Goal: Find specific page/section: Find specific page/section

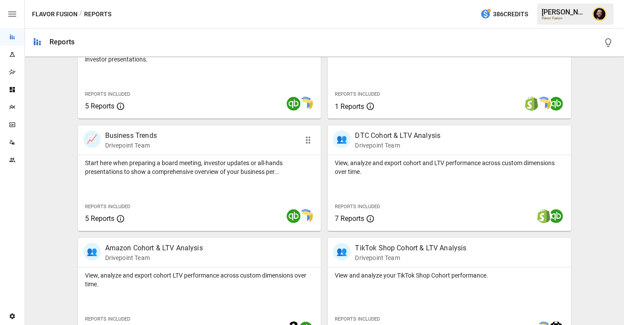
scroll to position [250, 0]
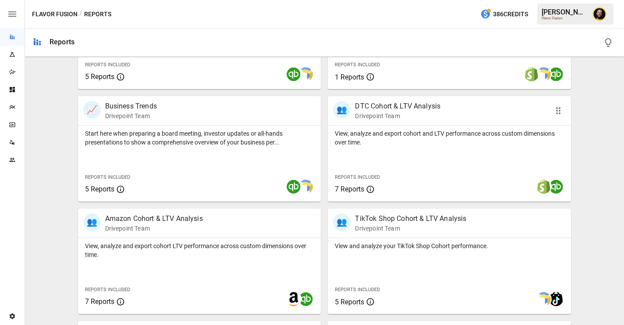
click at [397, 145] on p "View, analyze and export cohort and LTV performance across custom dimensions ov…" at bounding box center [449, 138] width 229 height 18
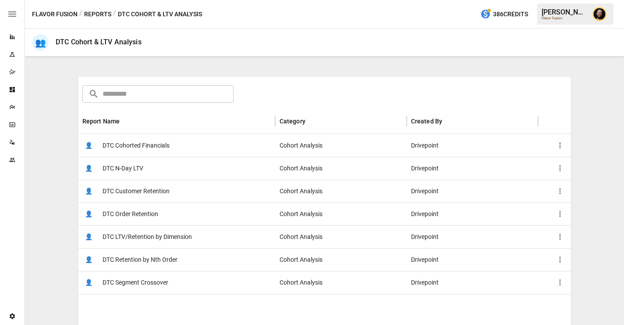
scroll to position [131, 0]
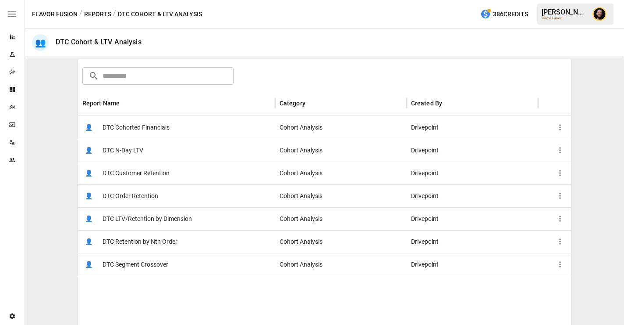
click at [160, 214] on span "DTC LTV/Retention by Dimension" at bounding box center [147, 218] width 89 height 22
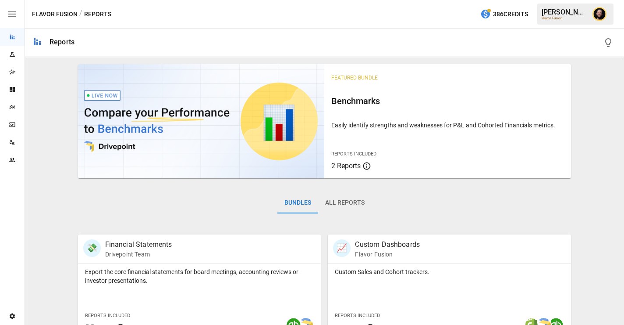
click at [15, 92] on icon "Dashboards" at bounding box center [12, 89] width 7 height 7
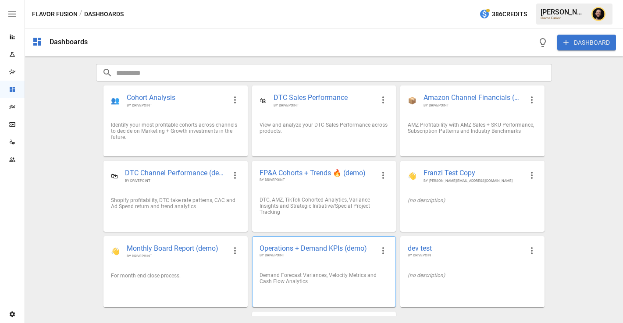
scroll to position [67, 0]
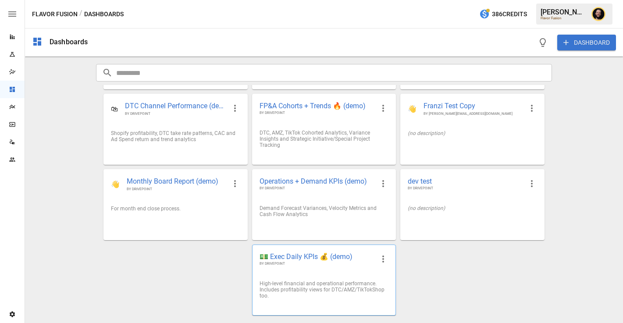
click at [310, 259] on span "💵 Exec Daily KPIs 💰 (demo)" at bounding box center [317, 256] width 115 height 9
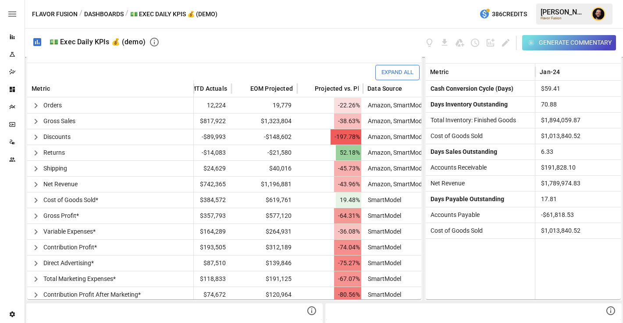
scroll to position [0, 107]
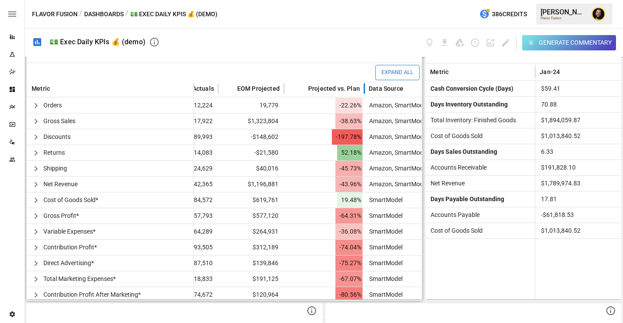
drag, startPoint x: 349, startPoint y: 87, endPoint x: 364, endPoint y: 90, distance: 15.2
click at [364, 90] on div at bounding box center [364, 88] width 4 height 17
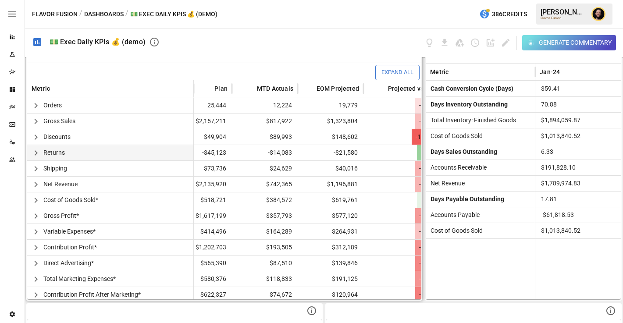
scroll to position [0, 0]
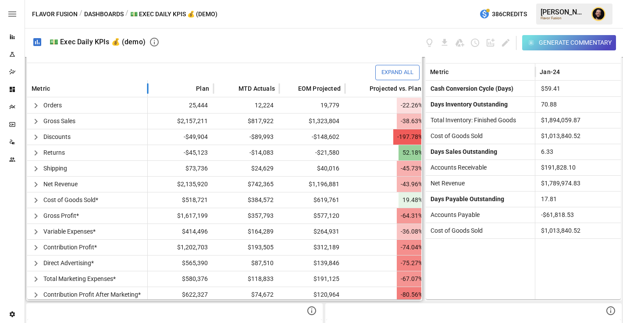
drag, startPoint x: 191, startPoint y: 89, endPoint x: 146, endPoint y: 93, distance: 45.3
click at [146, 93] on div at bounding box center [148, 88] width 4 height 17
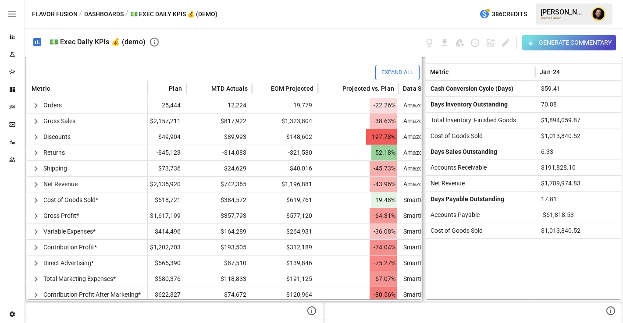
scroll to position [0, 21]
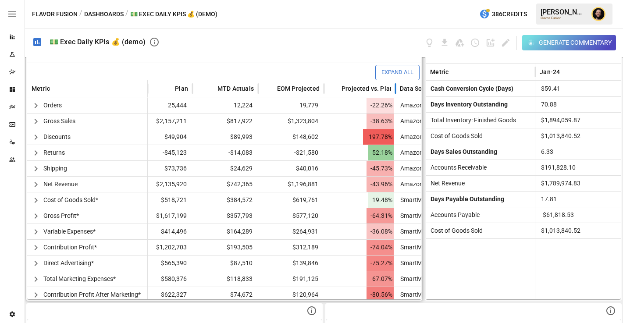
drag, startPoint x: 404, startPoint y: 89, endPoint x: 396, endPoint y: 89, distance: 8.3
click at [395, 89] on div at bounding box center [395, 88] width 4 height 17
